Goal: Information Seeking & Learning: Check status

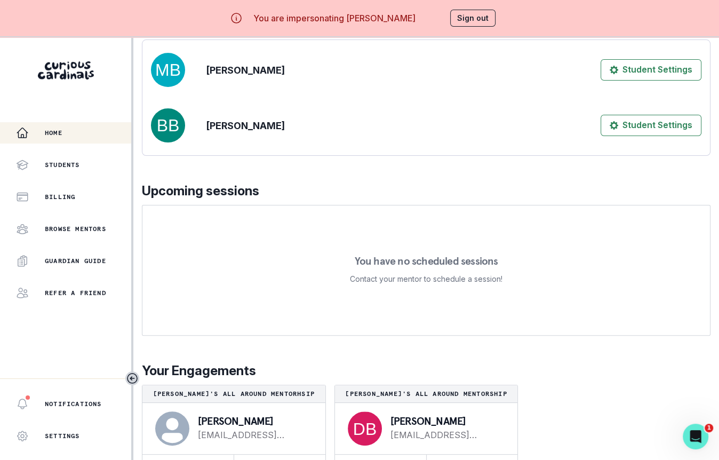
scroll to position [37, 0]
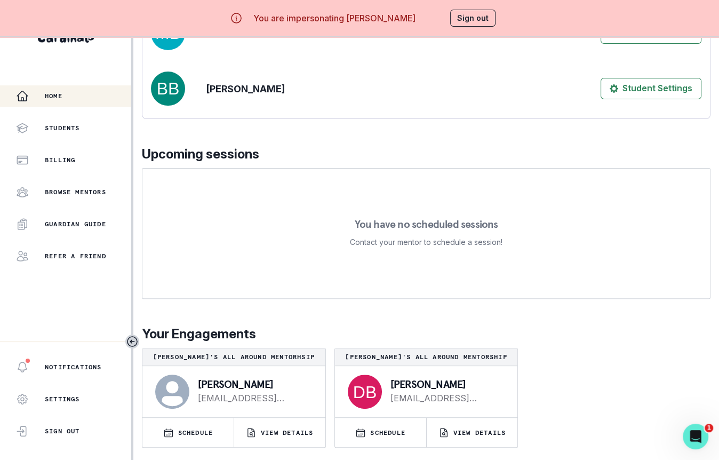
click at [475, 447] on div "afternoon , [PERSON_NAME] We're so excited you're here. Learn more about what y…" at bounding box center [426, 159] width 569 height 604
click at [479, 435] on p "VIEW DETAILS" at bounding box center [479, 432] width 52 height 9
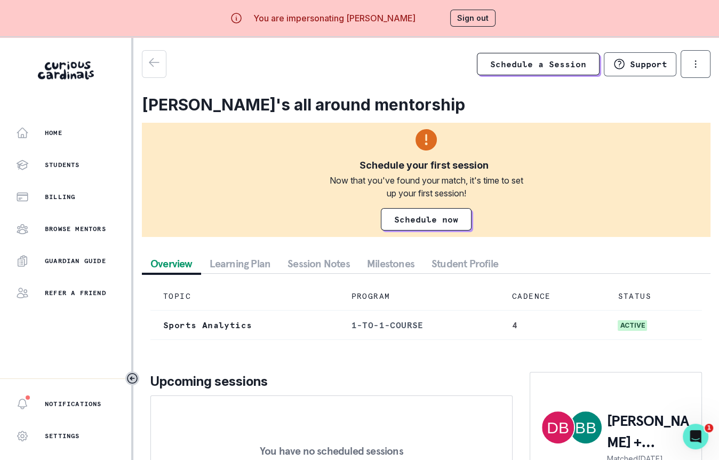
scroll to position [48, 0]
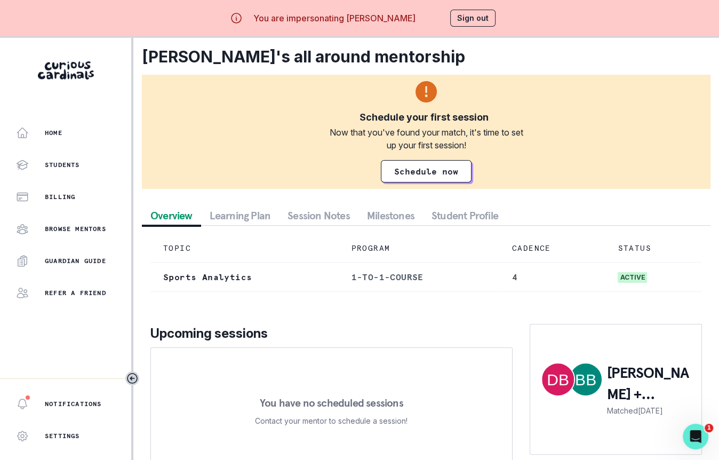
click at [299, 215] on div "Schedule a Session Support Request engagement pause Cancel subscription [PERSON…" at bounding box center [426, 244] width 569 height 484
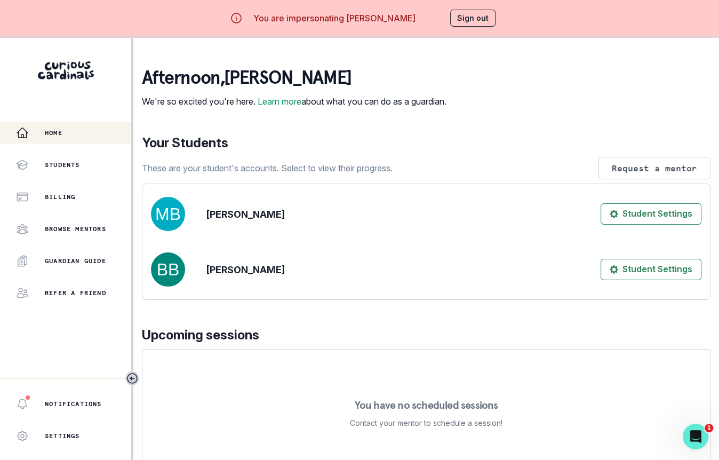
click at [97, 133] on div "Home" at bounding box center [73, 132] width 115 height 13
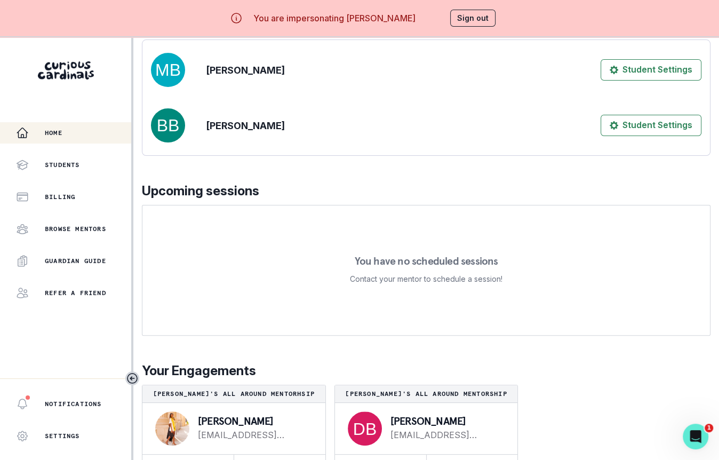
scroll to position [37, 0]
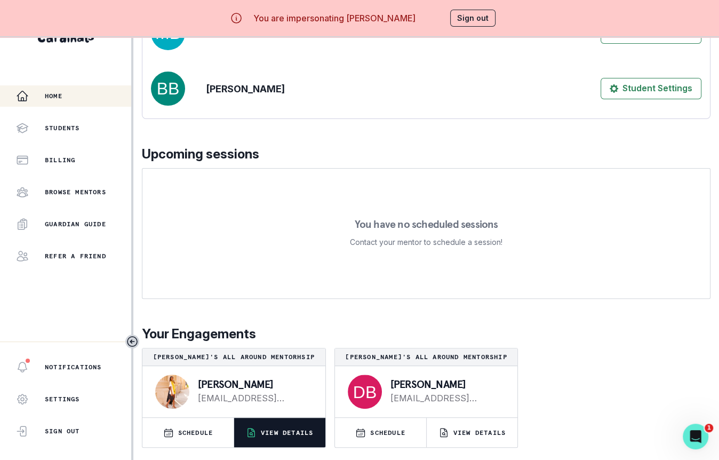
click at [281, 428] on p "VIEW DETAILS" at bounding box center [287, 432] width 52 height 9
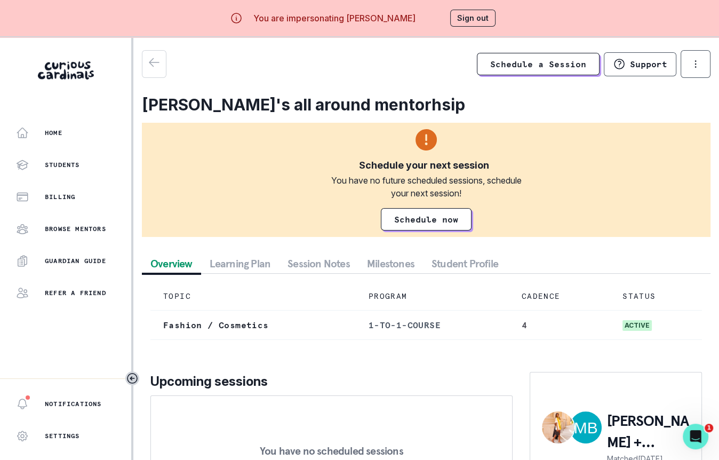
click at [339, 254] on button "Session Notes" at bounding box center [318, 263] width 79 height 19
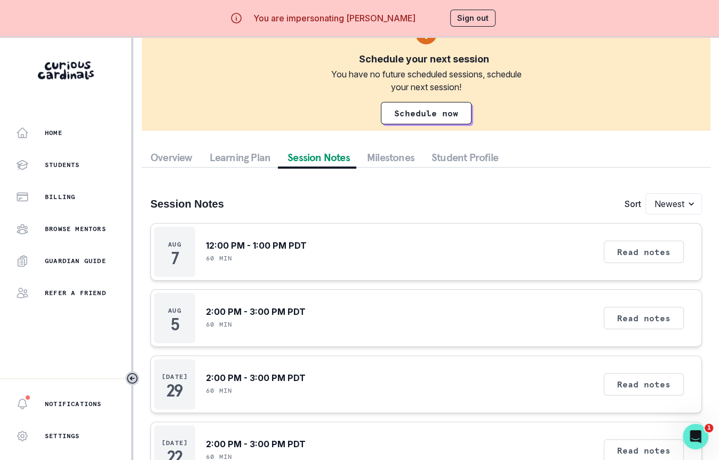
scroll to position [37, 0]
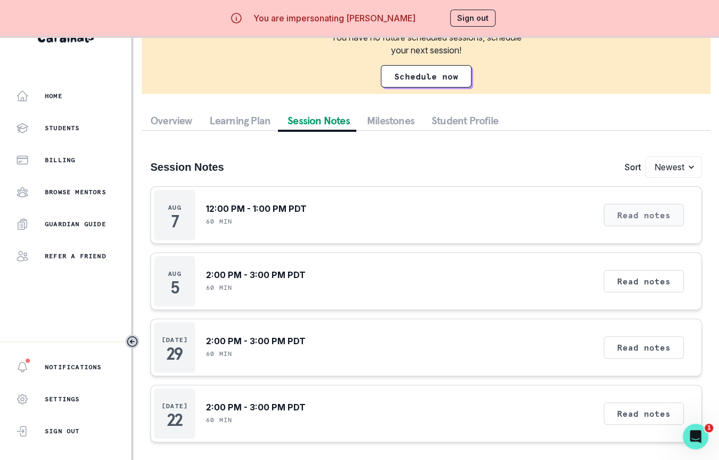
click at [641, 209] on button "Read notes" at bounding box center [644, 215] width 80 height 22
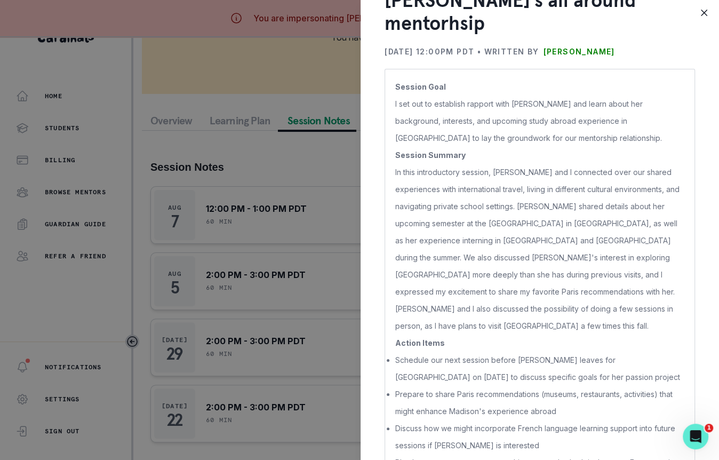
scroll to position [62, 0]
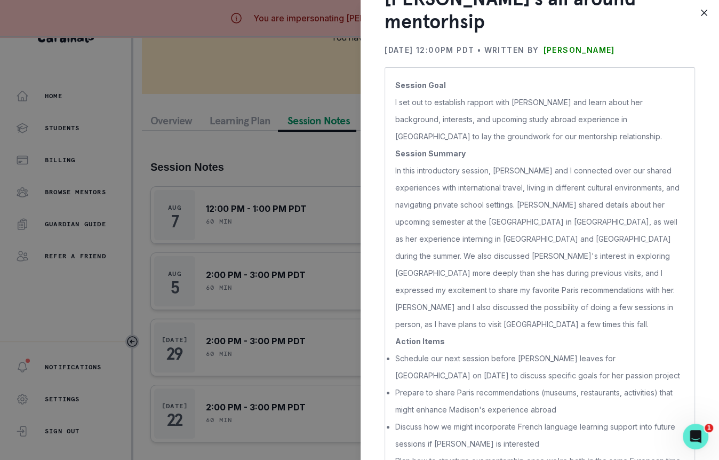
click at [319, 310] on div "[PERSON_NAME]'s all around mentorhsip [DATE] 12:00PM PDT • Written by [PERSON_N…" at bounding box center [359, 230] width 719 height 460
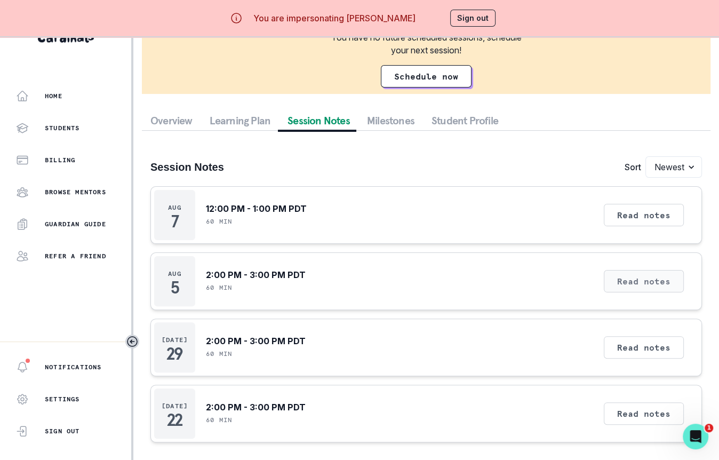
click at [661, 274] on button "Read notes" at bounding box center [644, 281] width 80 height 22
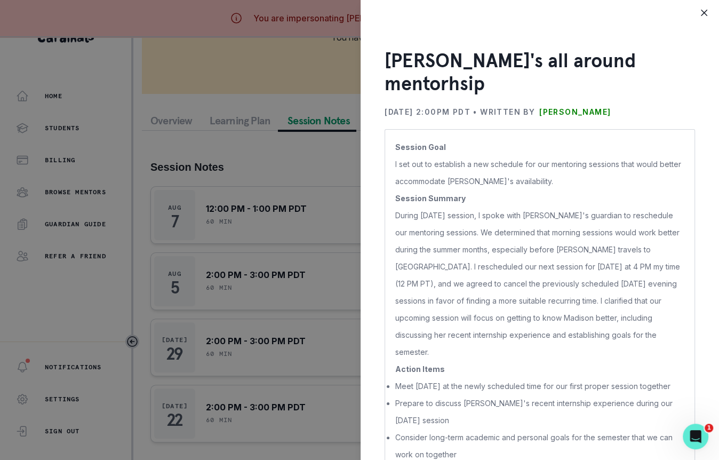
scroll to position [28, 0]
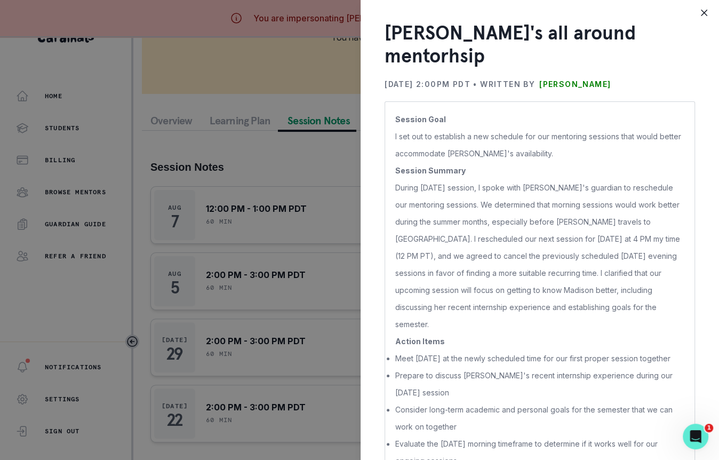
click at [323, 324] on div "[PERSON_NAME]'s all around mentorhsip [DATE] 2:00PM PDT • Written by [PERSON_NA…" at bounding box center [359, 230] width 719 height 460
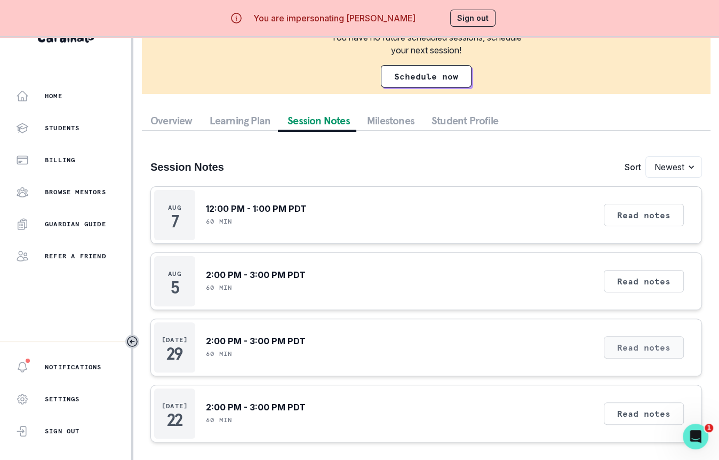
click at [653, 345] on button "Read notes" at bounding box center [644, 347] width 80 height 22
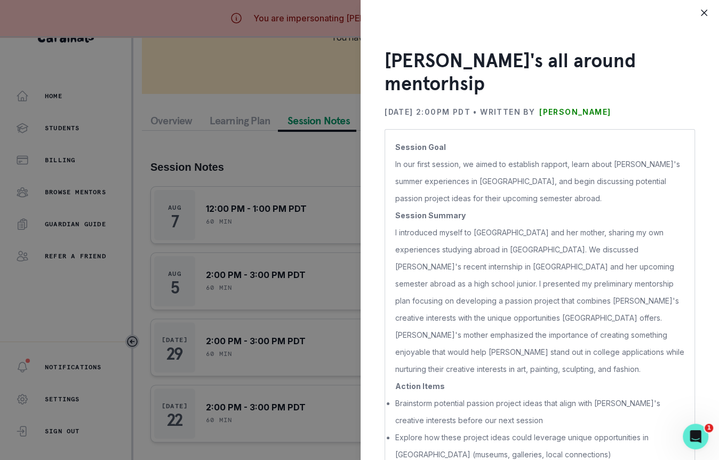
scroll to position [11, 0]
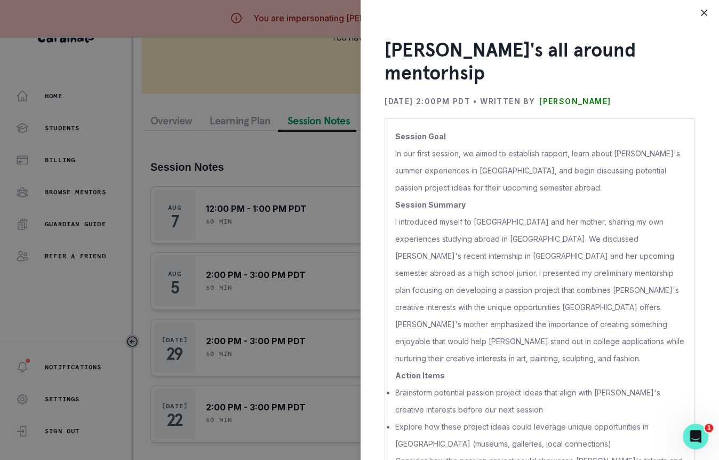
click at [289, 318] on div "[PERSON_NAME]'s all around mentorhsip [DATE] 2:00PM PDT • Written by [PERSON_NA…" at bounding box center [359, 230] width 719 height 460
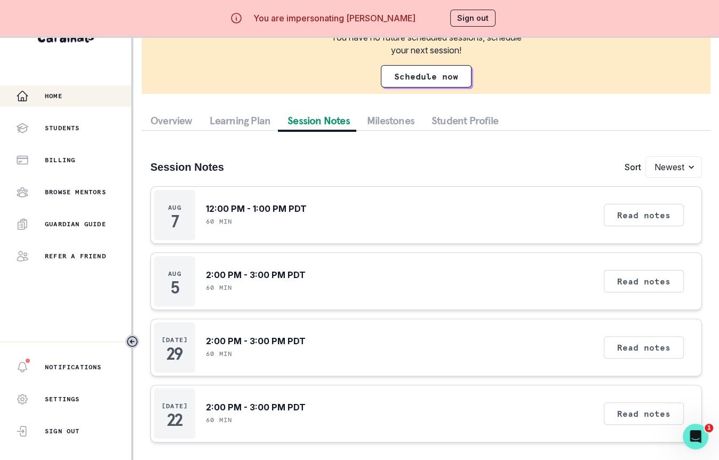
click at [57, 96] on p "Home" at bounding box center [54, 96] width 18 height 9
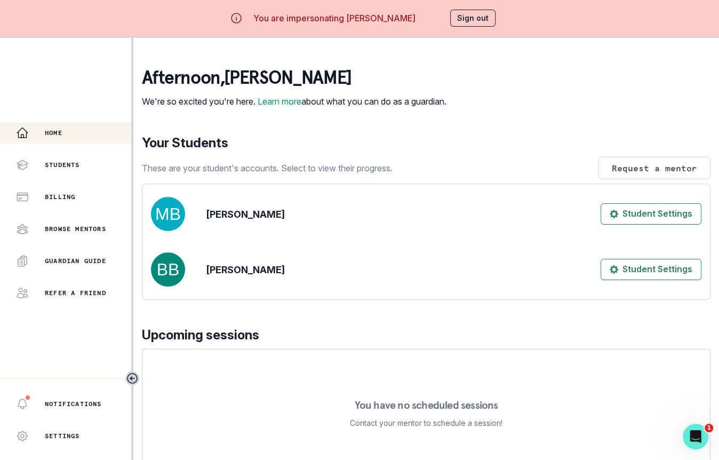
click at [466, 30] on div "You are impersonating [PERSON_NAME] Sign out" at bounding box center [359, 18] width 303 height 26
click at [478, 2] on div "You are impersonating [PERSON_NAME] Sign out" at bounding box center [359, 18] width 320 height 36
click at [478, 21] on button "Sign out" at bounding box center [472, 18] width 45 height 17
